Goal: Task Accomplishment & Management: Use online tool/utility

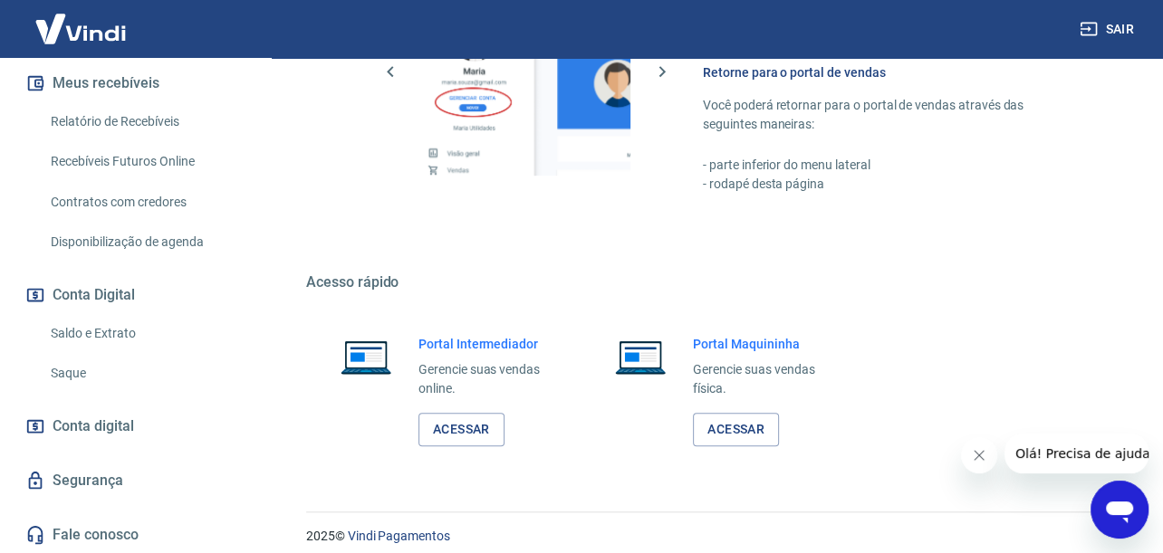
scroll to position [930, 0]
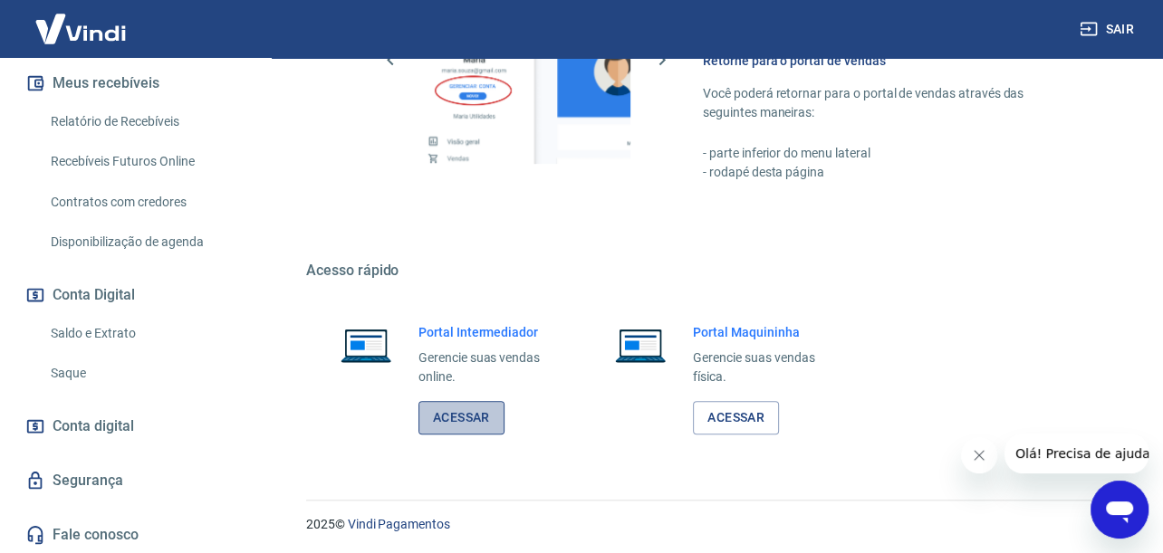
click at [458, 408] on link "Acessar" at bounding box center [461, 418] width 86 height 34
click at [75, 386] on link "Saque" at bounding box center [146, 373] width 206 height 37
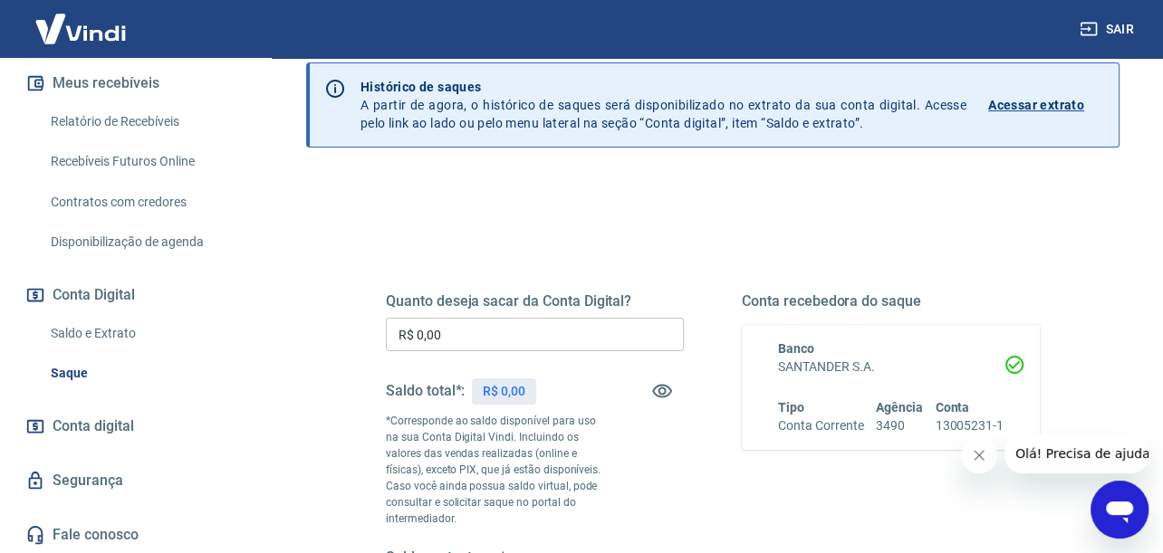
scroll to position [181, 0]
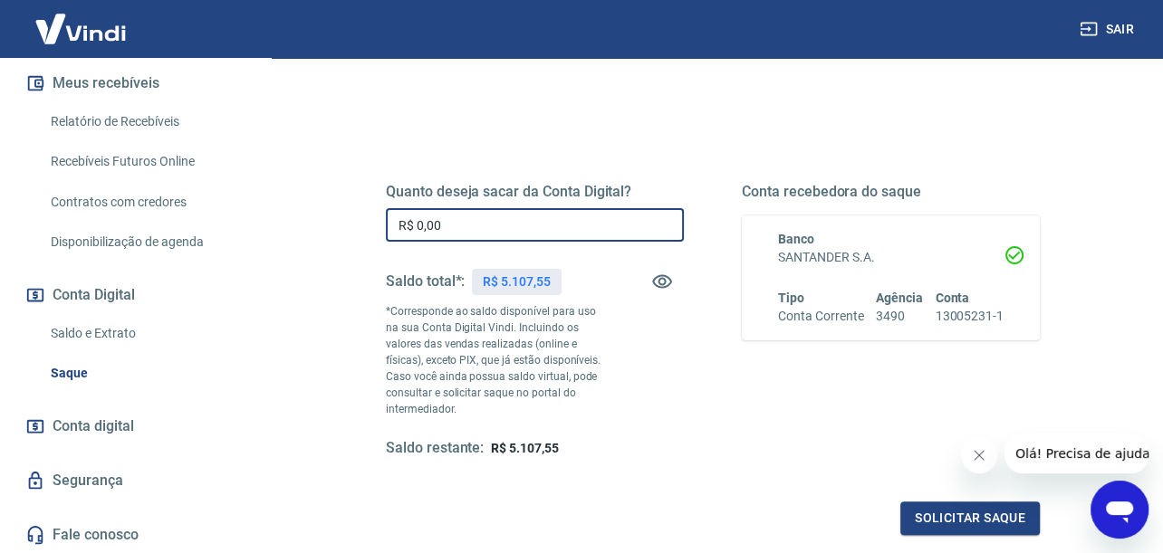
drag, startPoint x: 460, startPoint y: 221, endPoint x: 231, endPoint y: 171, distance: 234.5
click at [231, 171] on div "[PERSON_NAME] [EMAIL_ADDRESS][DOMAIN_NAME] Início Meu cadastro Dados da conta D…" at bounding box center [581, 95] width 1163 height 553
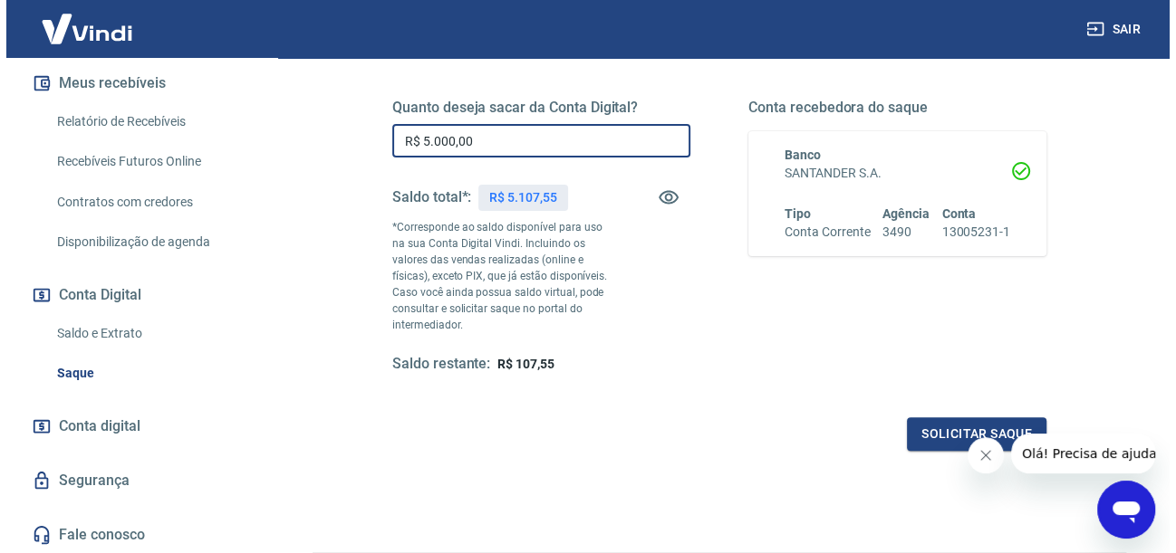
scroll to position [272, 0]
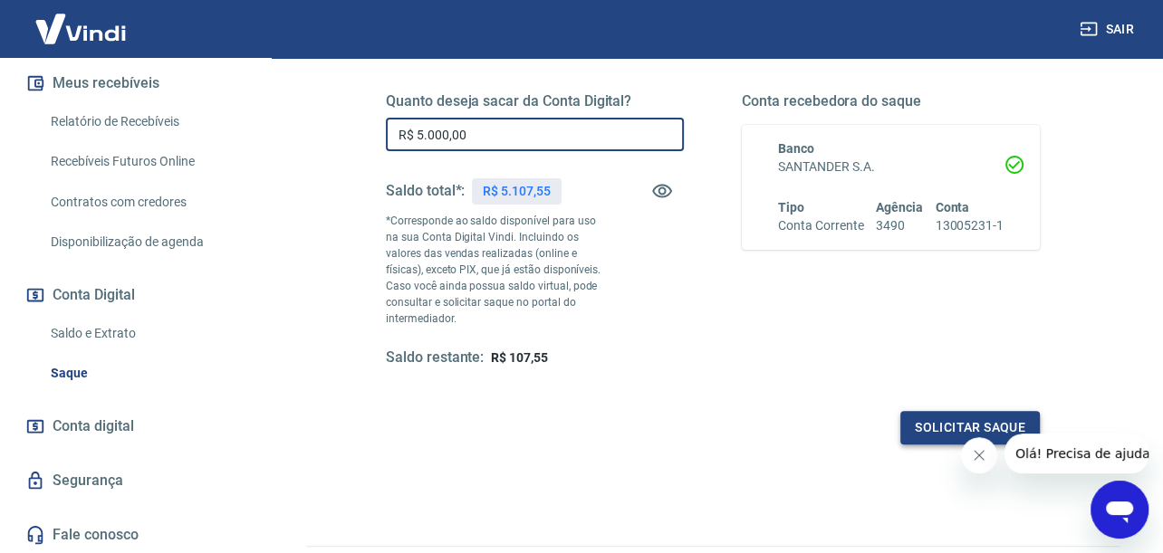
type input "R$ 5.000,00"
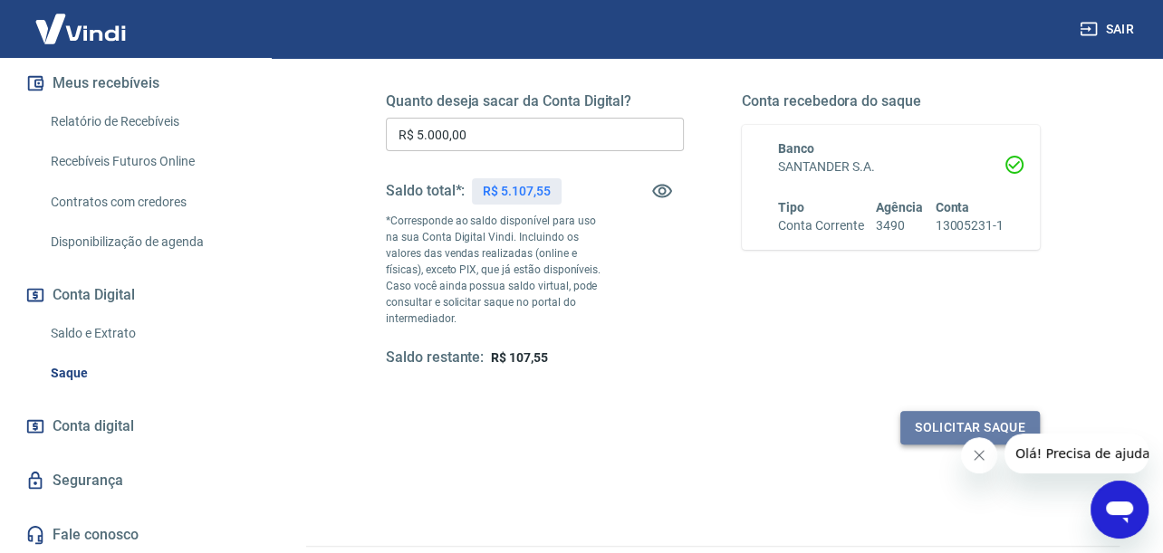
click at [922, 423] on button "Solicitar saque" at bounding box center [969, 428] width 139 height 34
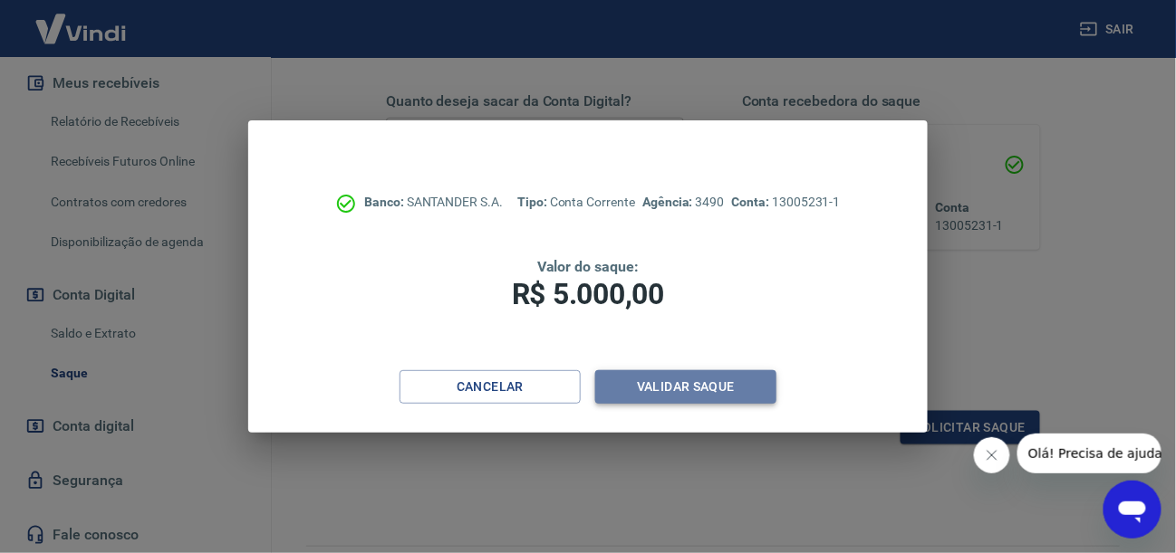
click at [696, 390] on button "Validar saque" at bounding box center [685, 387] width 181 height 34
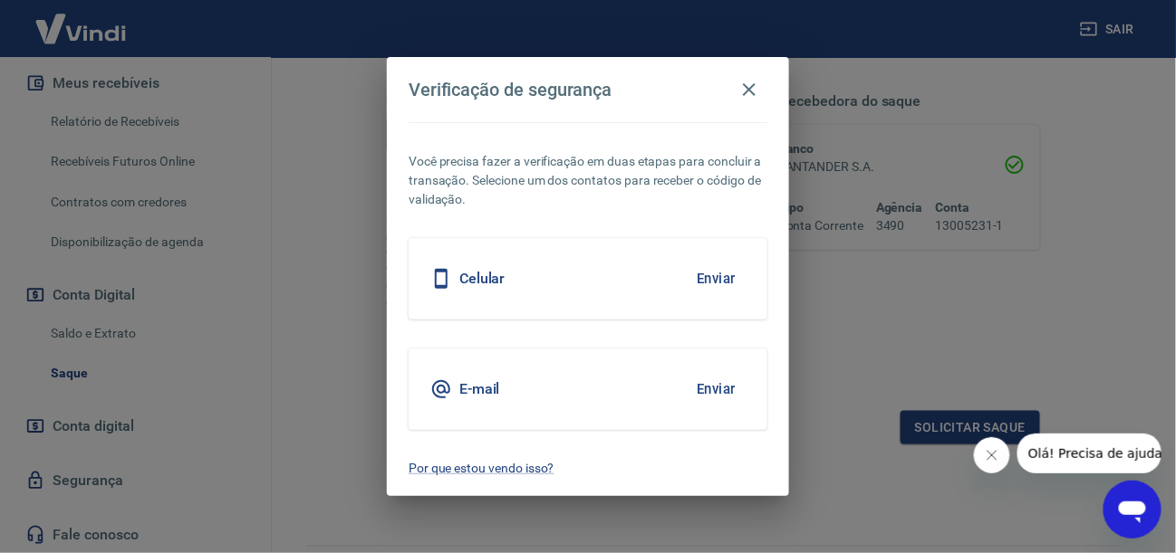
click at [735, 402] on button "Enviar" at bounding box center [716, 389] width 59 height 38
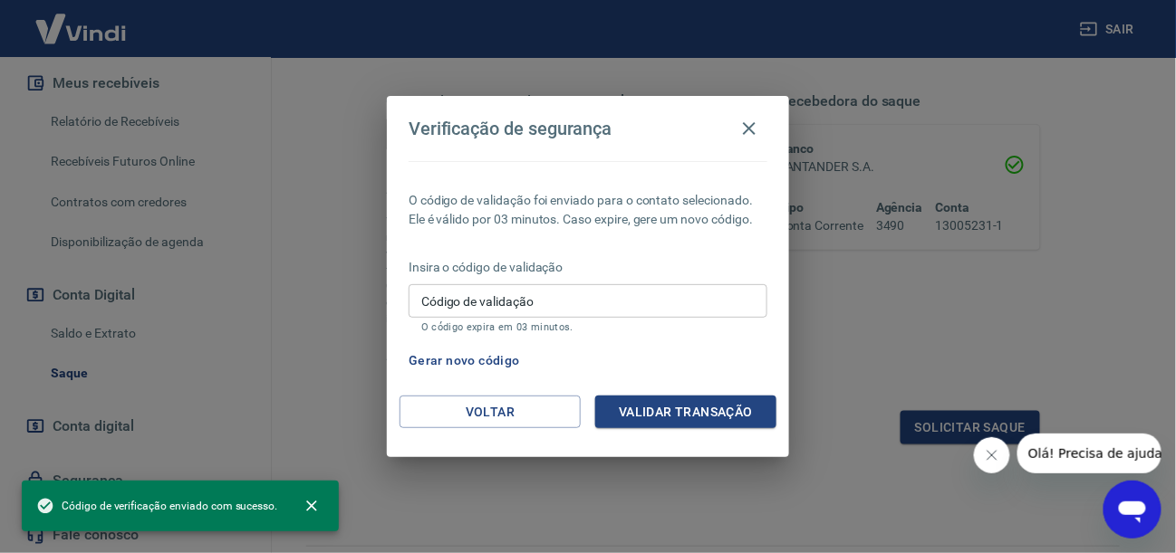
click at [521, 307] on input "Código de validação" at bounding box center [588, 301] width 359 height 34
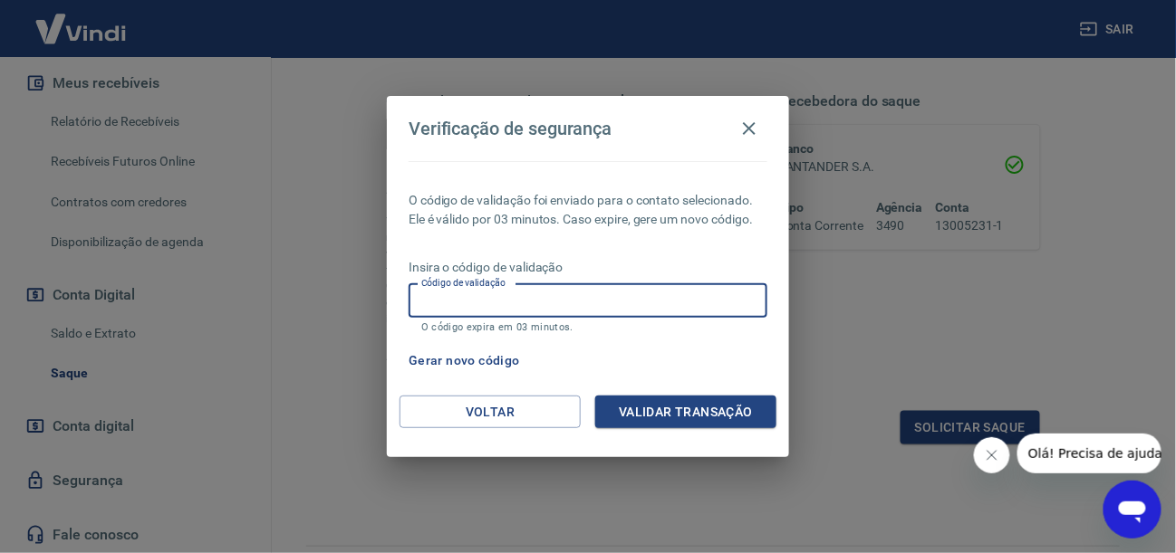
paste input "315811"
type input "315811"
click at [657, 403] on button "Validar transação" at bounding box center [685, 413] width 181 height 34
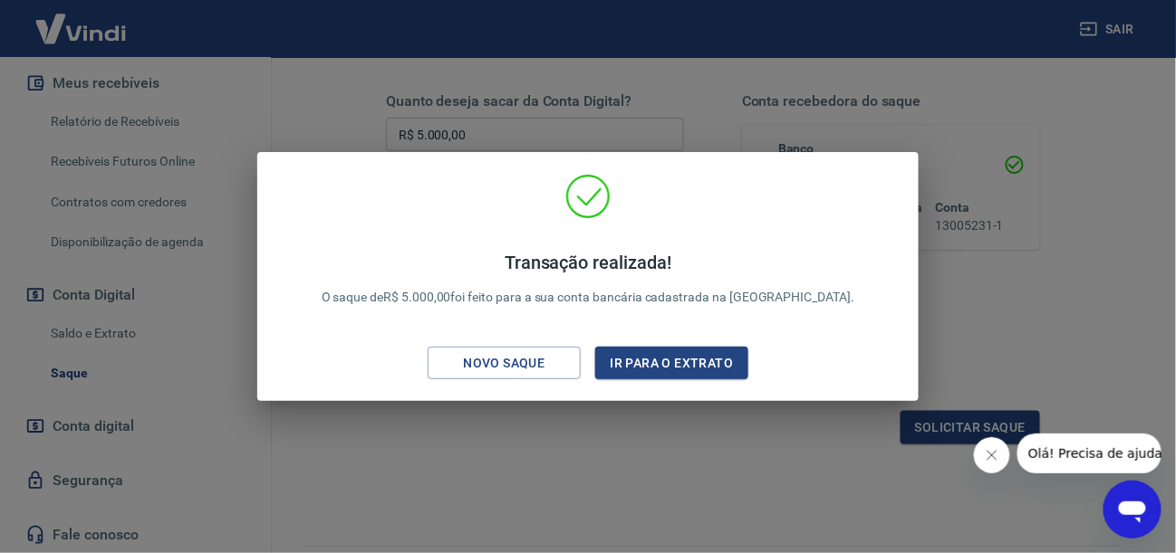
click at [450, 519] on div "Transação realizada! O saque de R$ 5.000,00 foi feito para a sua conta bancária…" at bounding box center [588, 276] width 1176 height 553
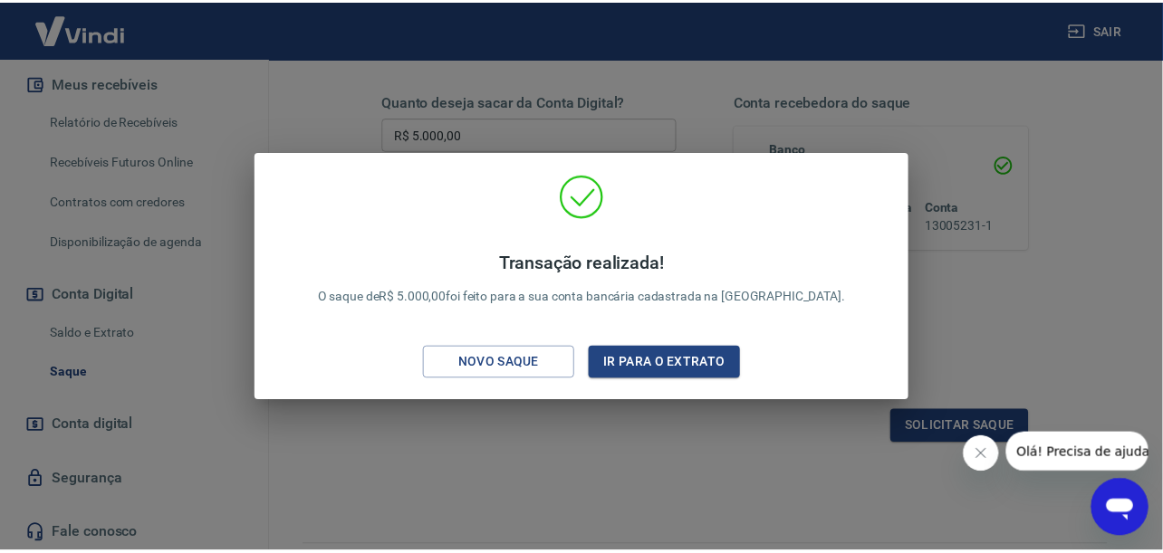
scroll to position [312, 0]
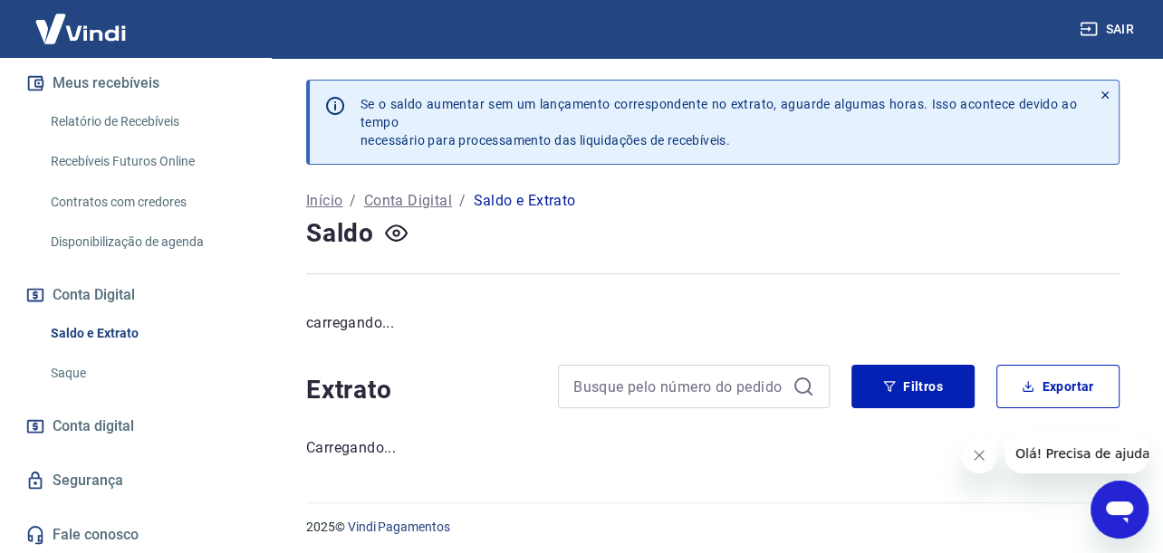
scroll to position [4, 0]
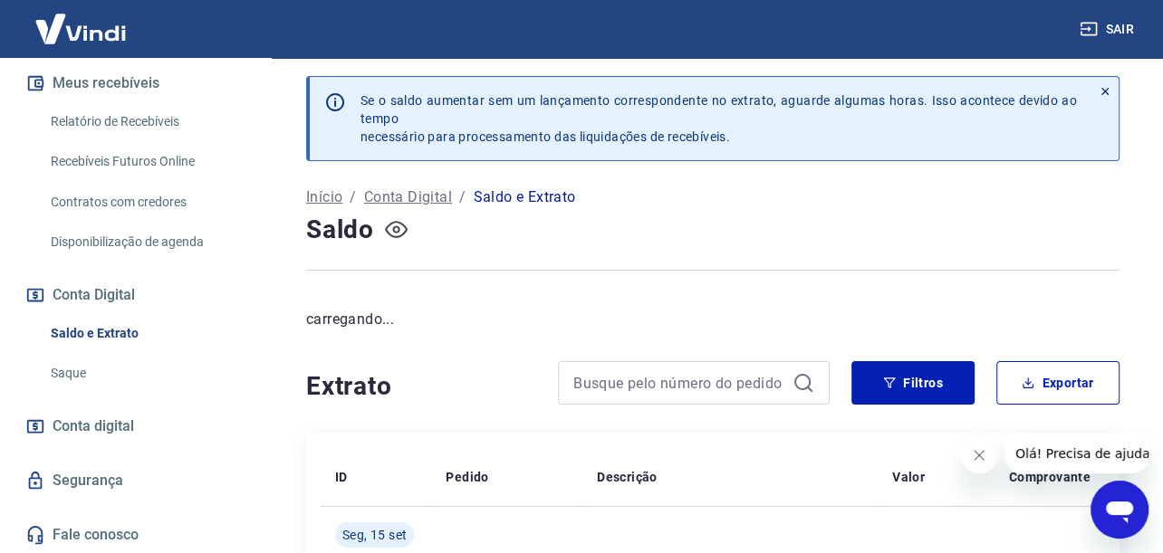
click at [393, 227] on icon "button" at bounding box center [395, 229] width 7 height 7
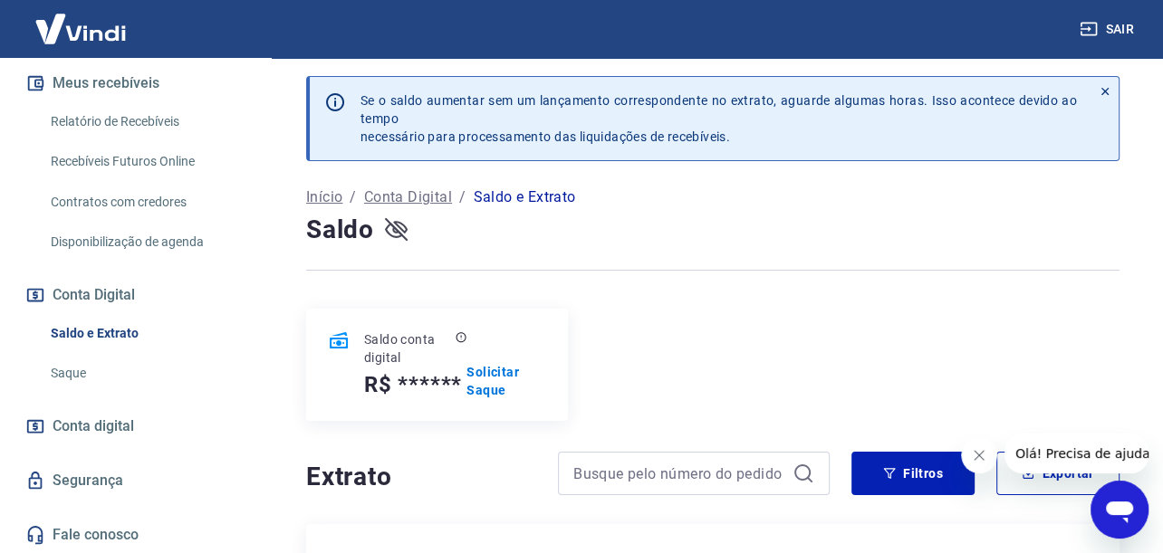
click at [393, 227] on icon "button" at bounding box center [396, 229] width 23 height 17
click at [394, 227] on icon "button" at bounding box center [396, 229] width 23 height 23
click at [774, 217] on div "Saldo" at bounding box center [712, 230] width 813 height 36
